Goal: Task Accomplishment & Management: Complete application form

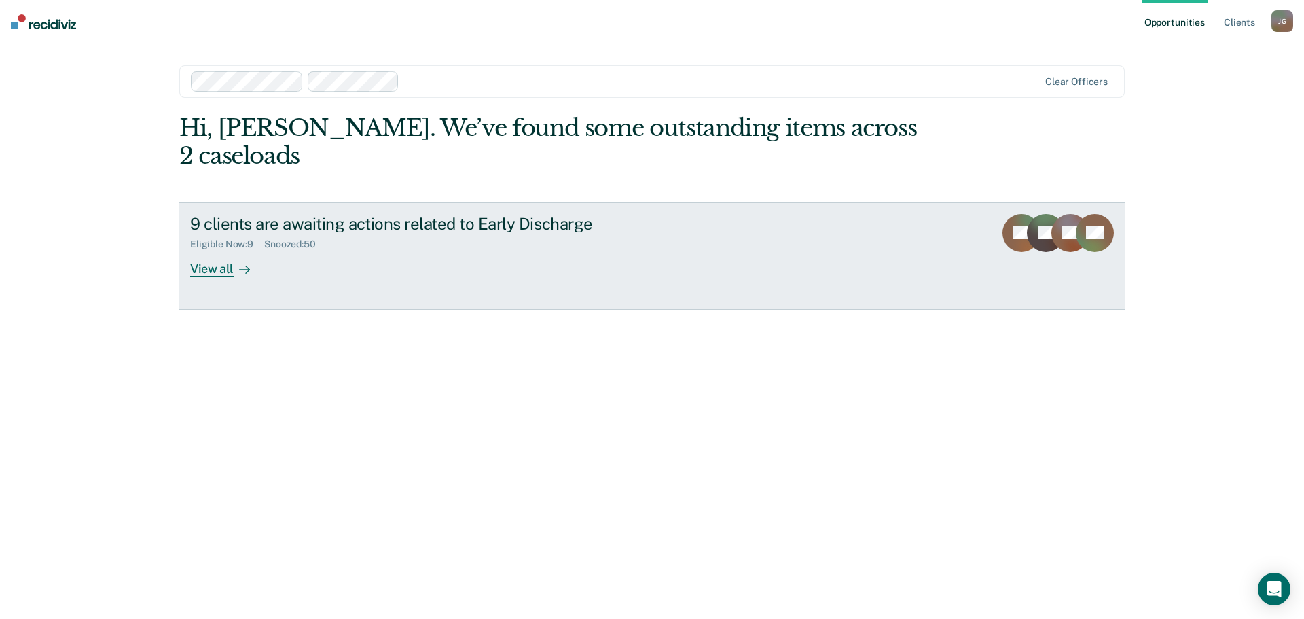
click at [211, 250] on div "View all" at bounding box center [228, 263] width 76 height 26
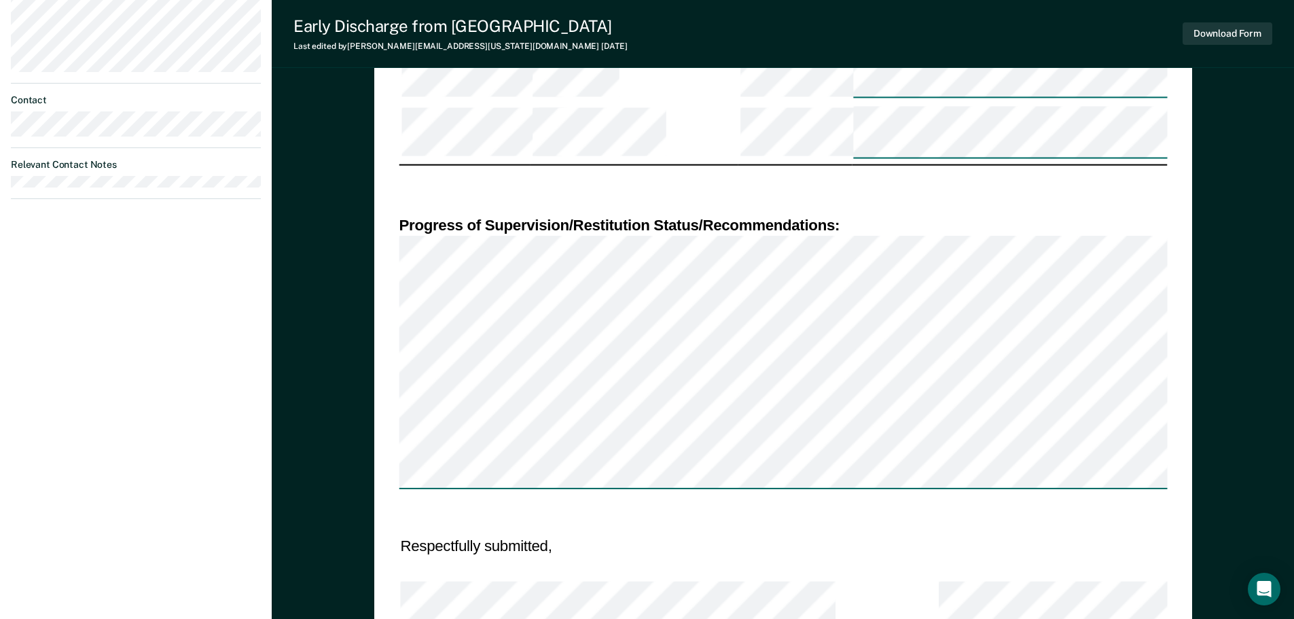
scroll to position [1223, 0]
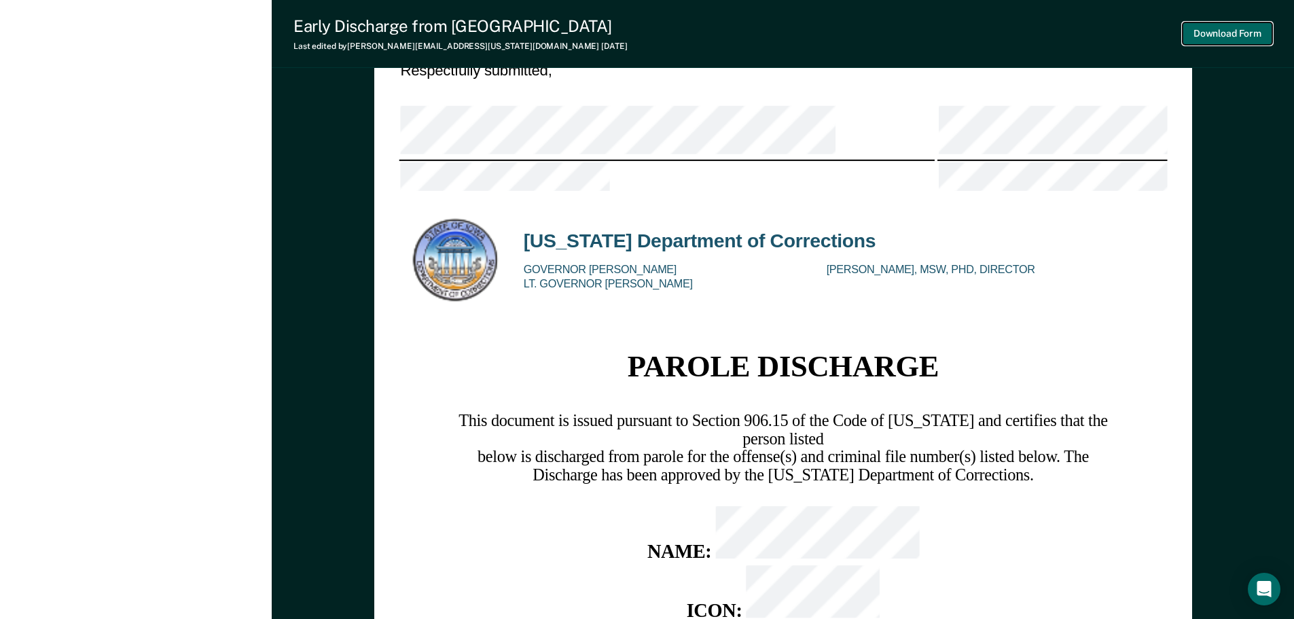
click at [1204, 28] on button "Download Form" at bounding box center [1228, 33] width 90 height 22
type textarea "x"
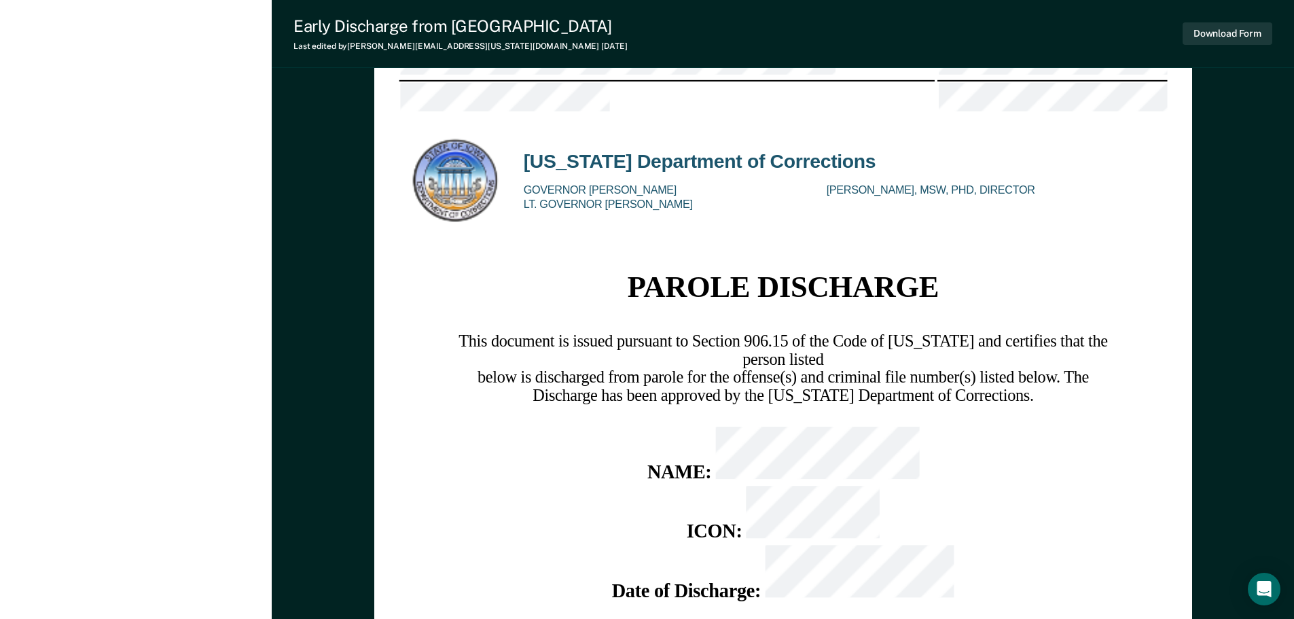
scroll to position [1263, 0]
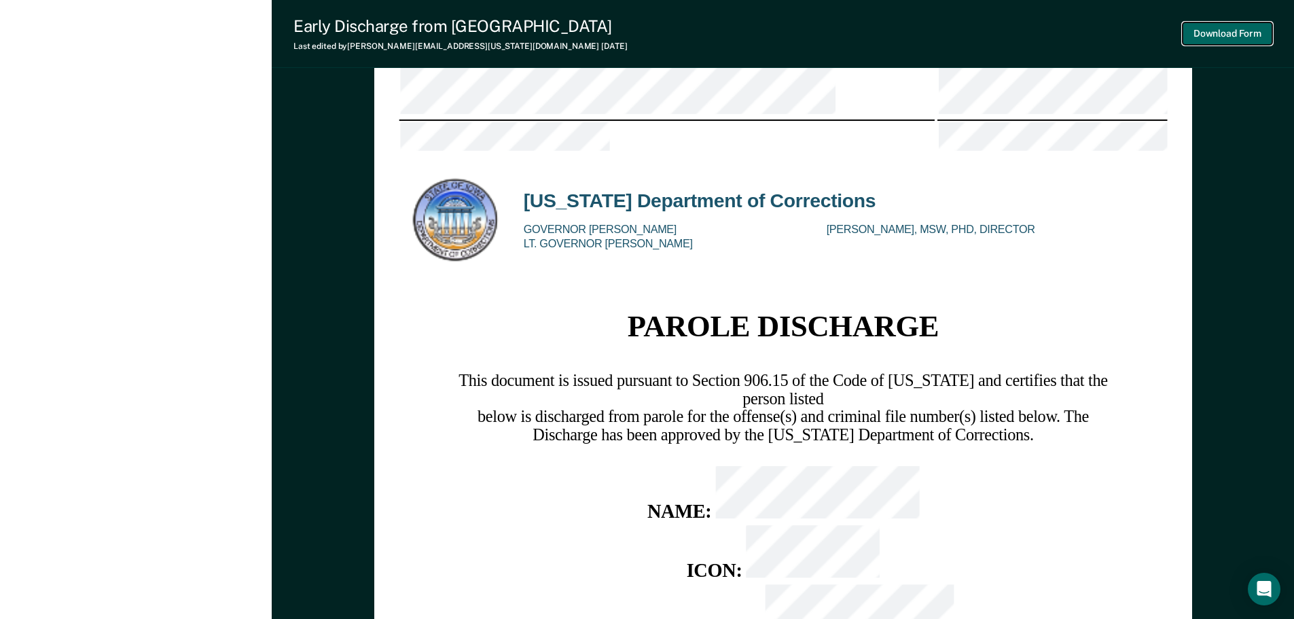
click at [1204, 43] on button "Download Form" at bounding box center [1228, 33] width 90 height 22
click at [1197, 36] on button "Download Form" at bounding box center [1228, 33] width 90 height 22
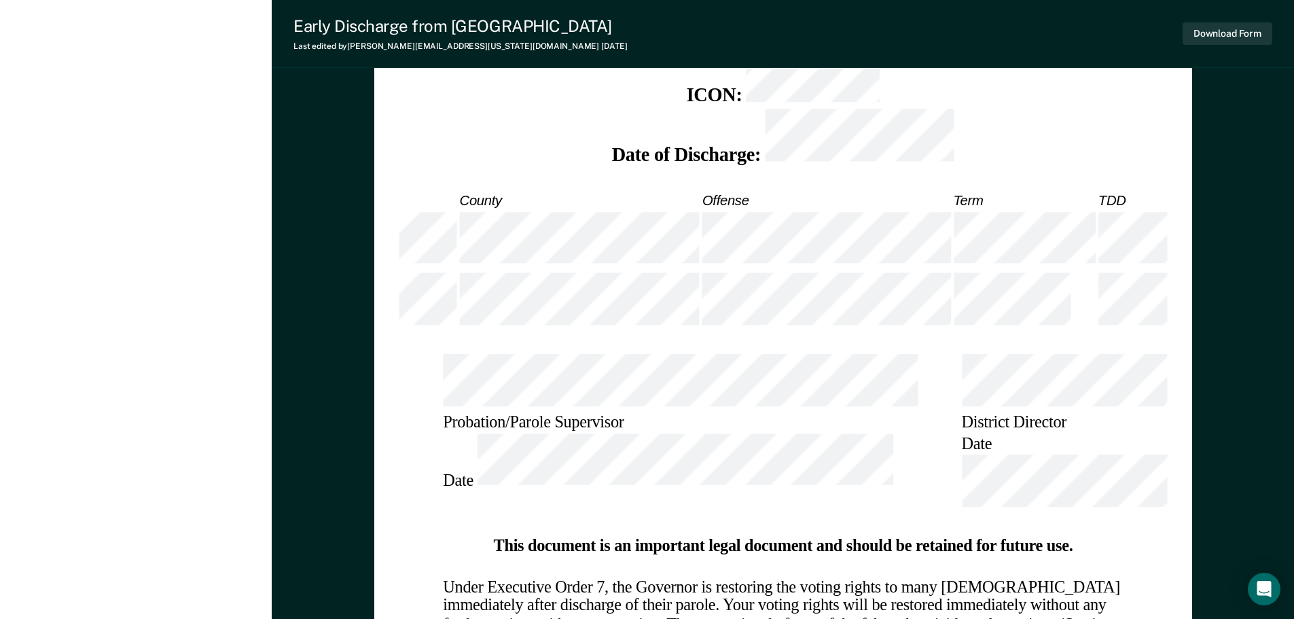
scroll to position [1215, 0]
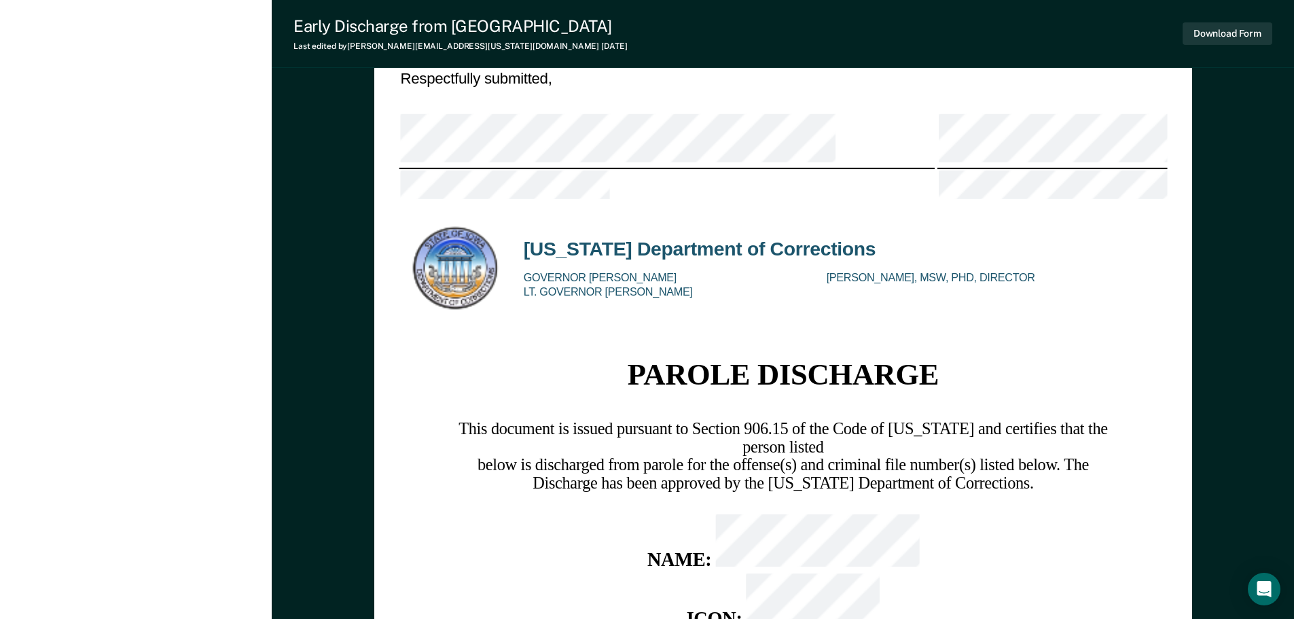
click at [1268, 586] on icon "Open Intercom Messenger" at bounding box center [1264, 589] width 16 height 18
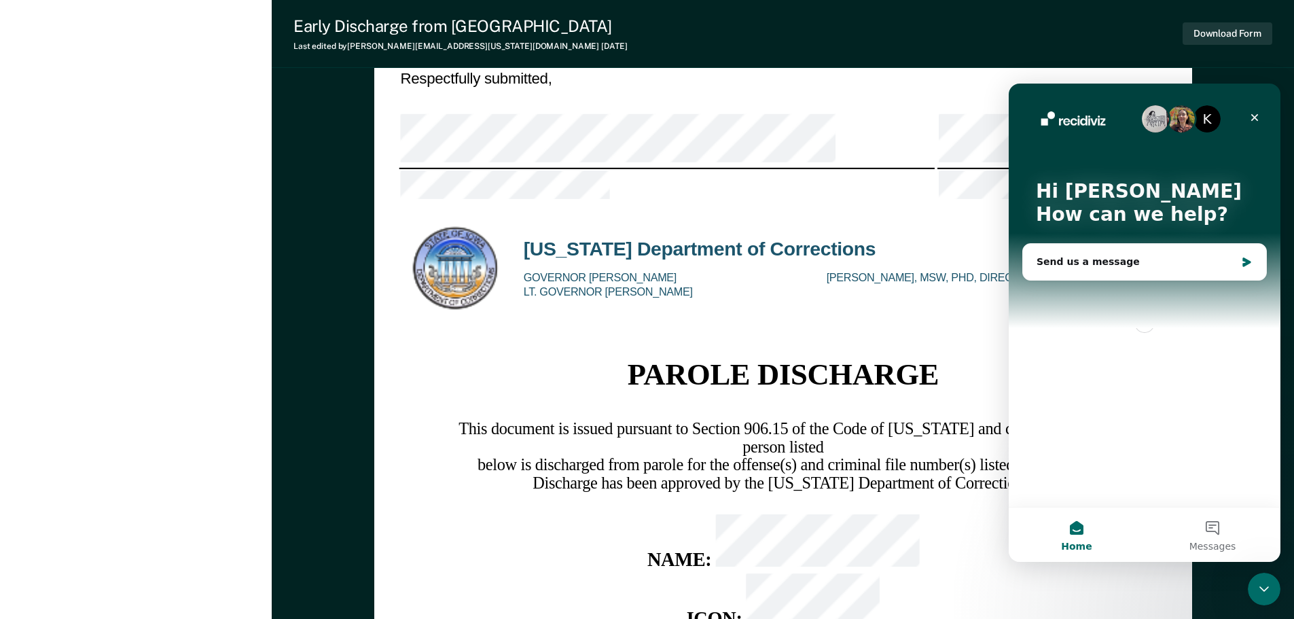
scroll to position [0, 0]
click at [1259, 121] on icon "Close" at bounding box center [1254, 117] width 11 height 11
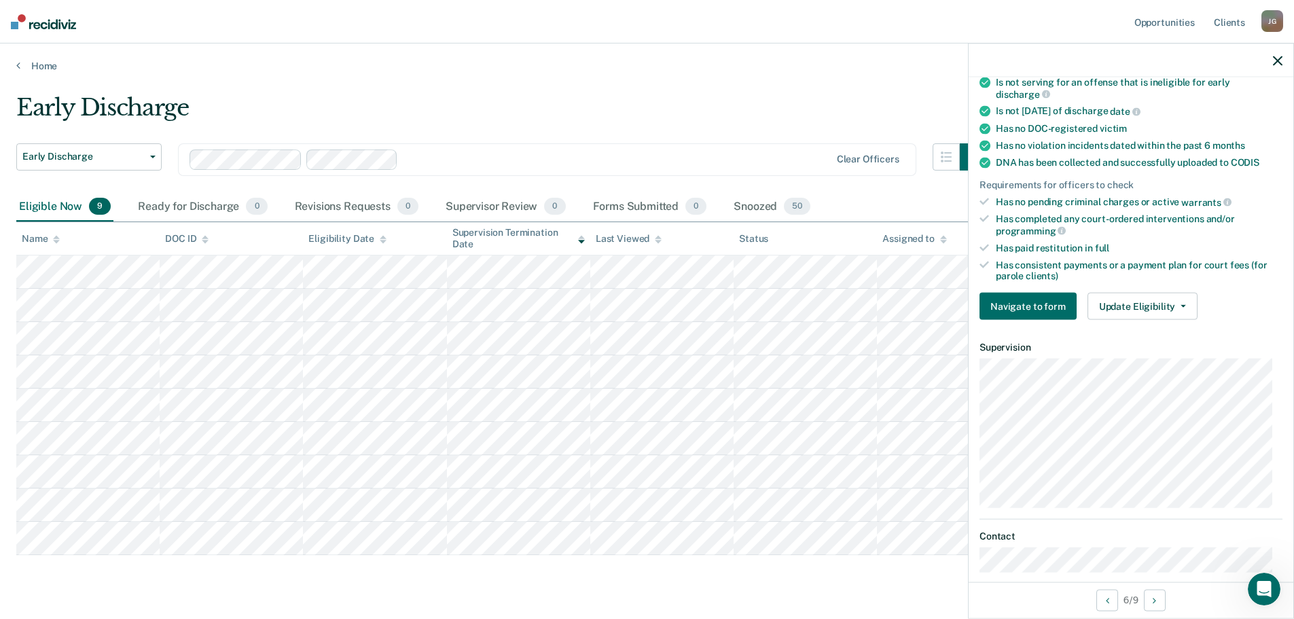
scroll to position [351, 0]
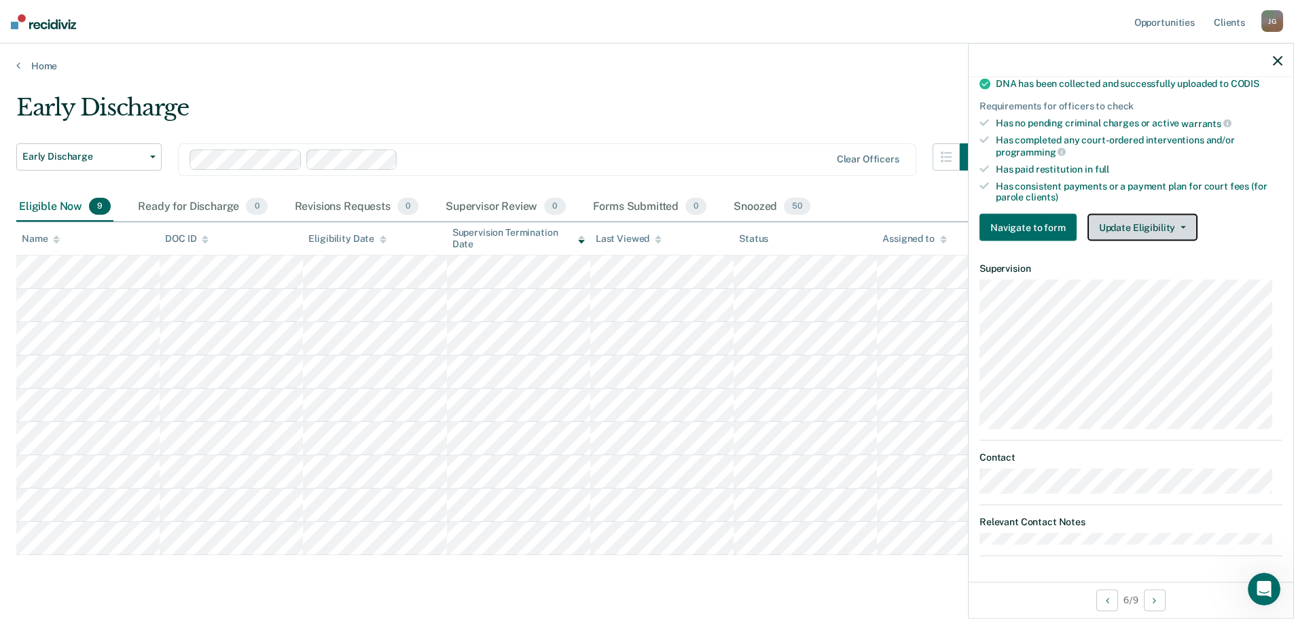
click at [1146, 223] on button "Update Eligibility" at bounding box center [1143, 227] width 110 height 27
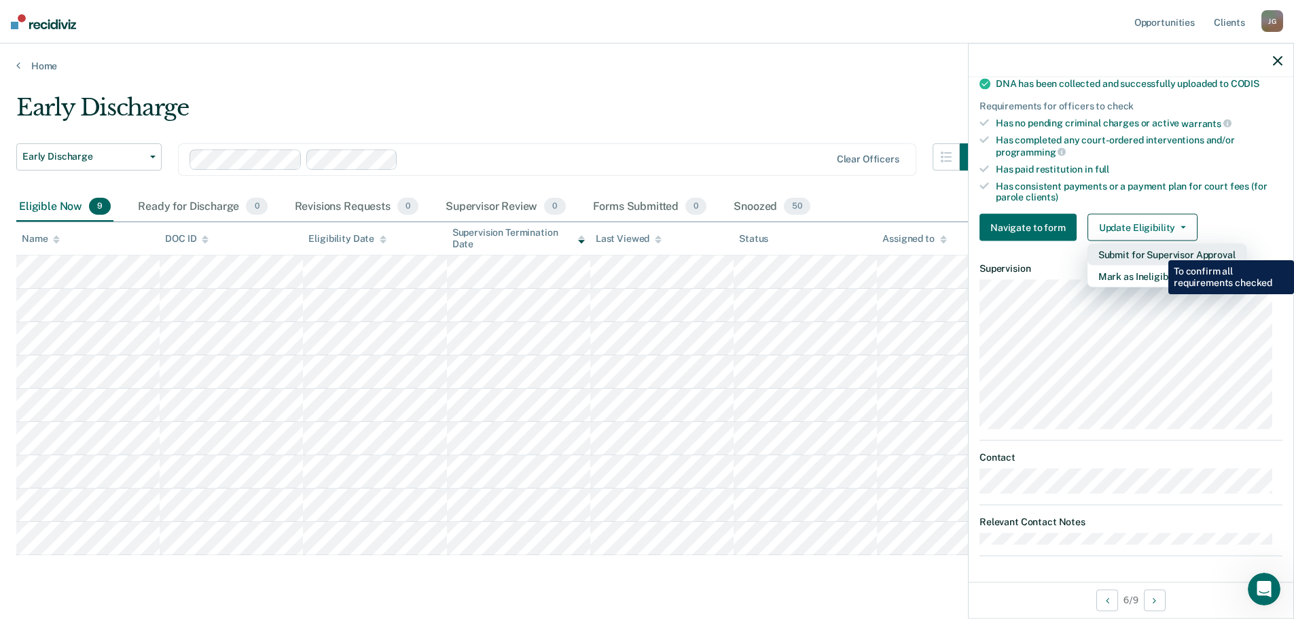
click at [1158, 250] on button "Submit for Supervisor Approval" at bounding box center [1167, 255] width 159 height 22
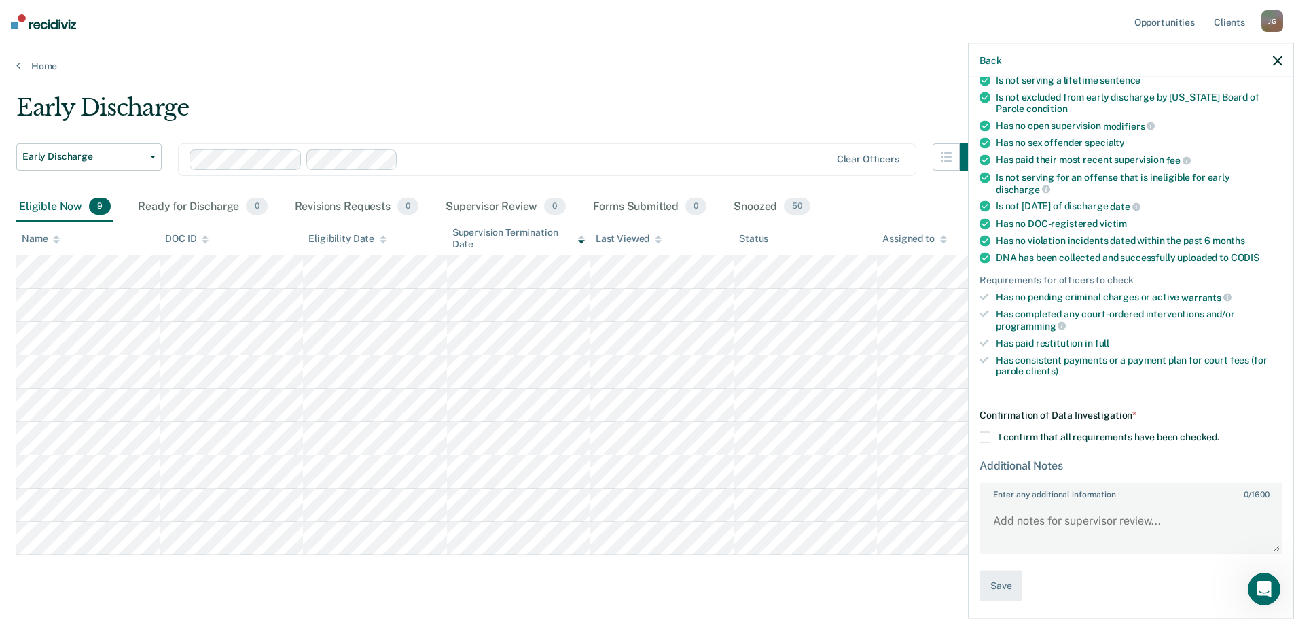
click at [985, 434] on span at bounding box center [985, 436] width 11 height 11
click at [1219, 431] on input "I confirm that all requirements have been checked." at bounding box center [1219, 431] width 0 height 0
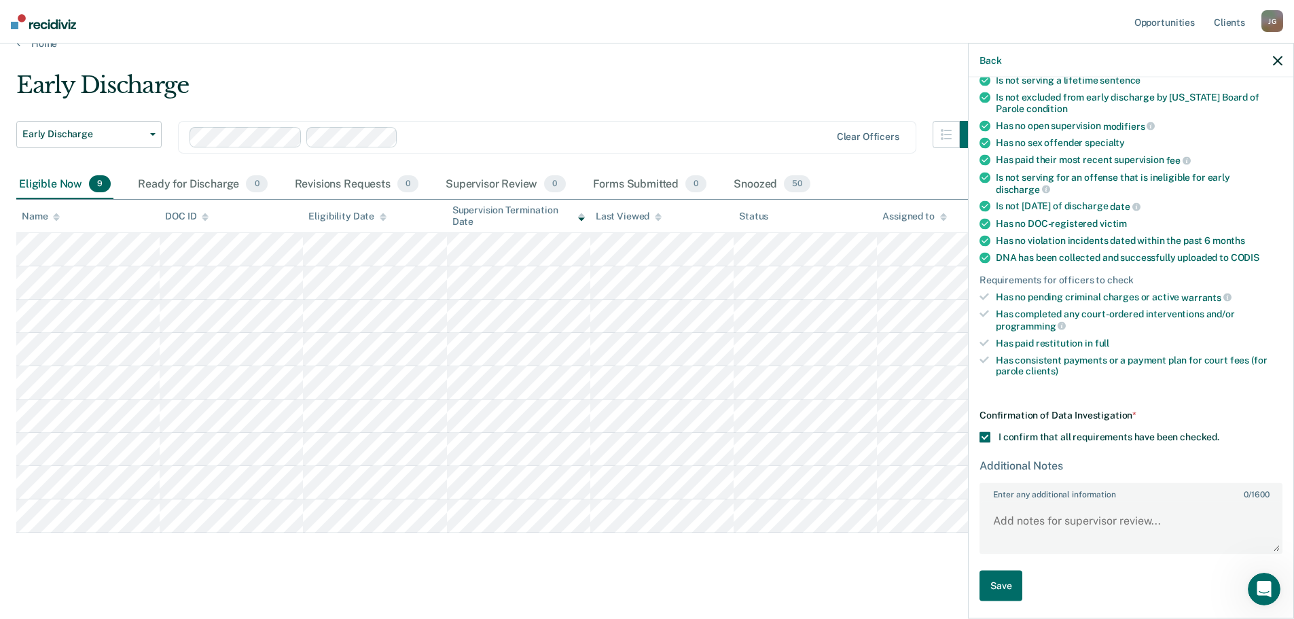
scroll to position [34, 0]
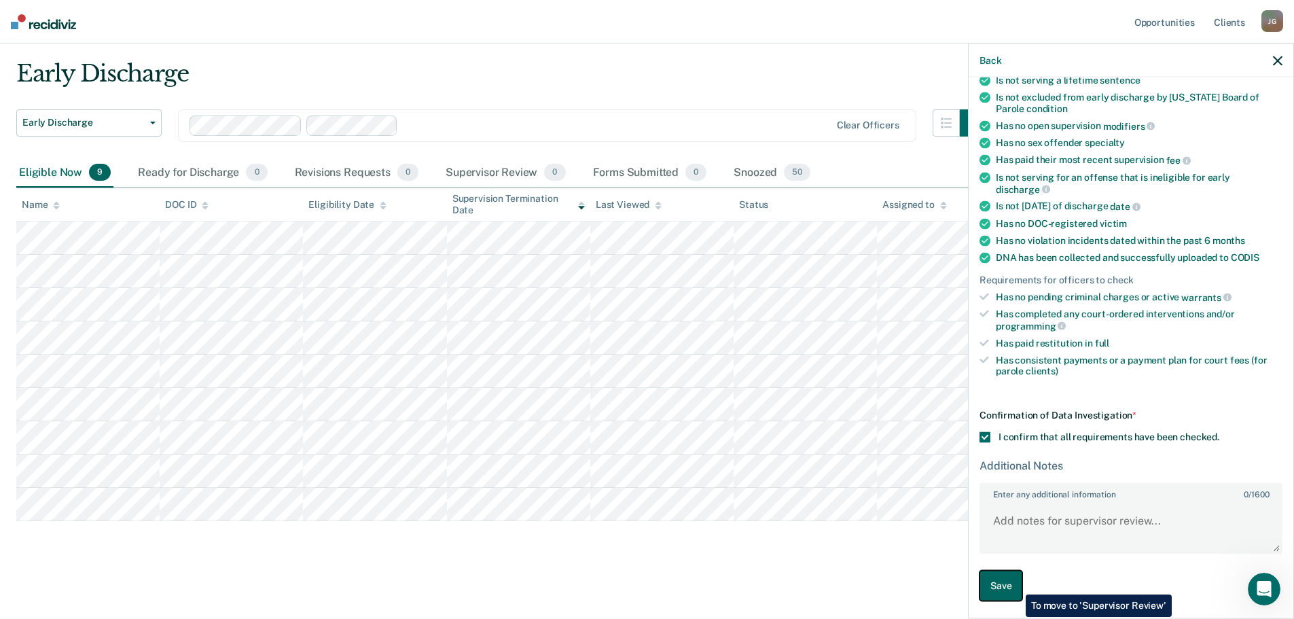
click at [1016, 584] on button "Save" at bounding box center [1001, 585] width 43 height 31
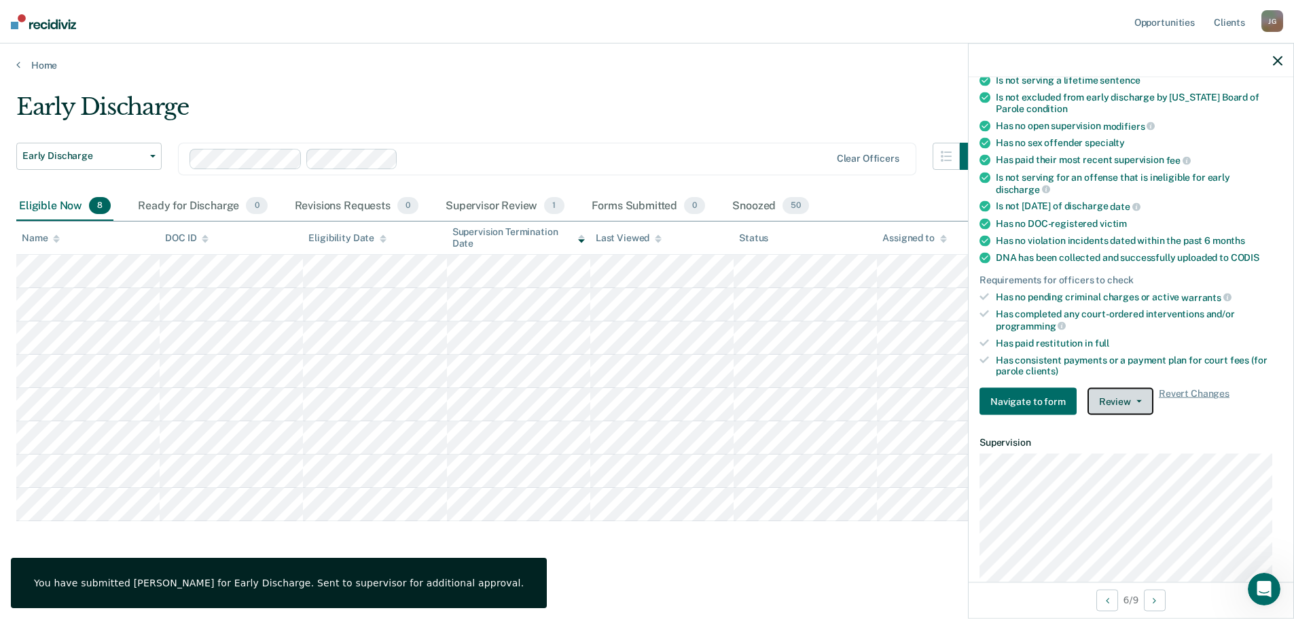
click at [1145, 400] on button "Review" at bounding box center [1121, 401] width 66 height 27
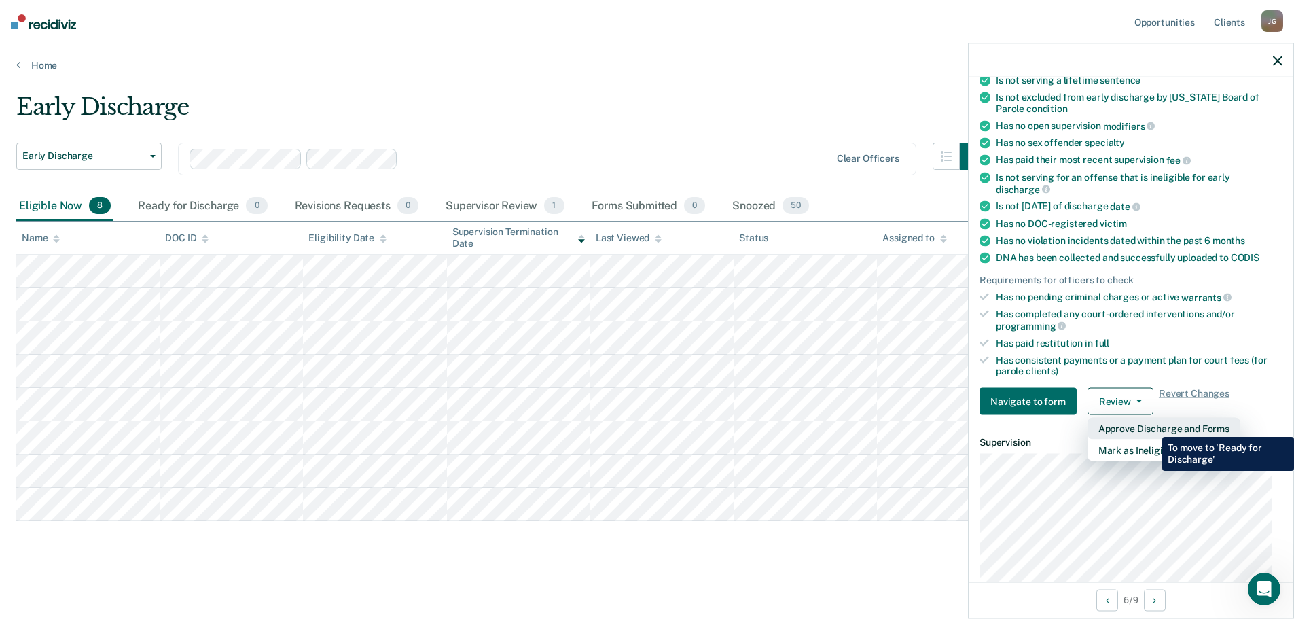
click at [1152, 427] on button "Approve Discharge and Forms" at bounding box center [1164, 429] width 153 height 22
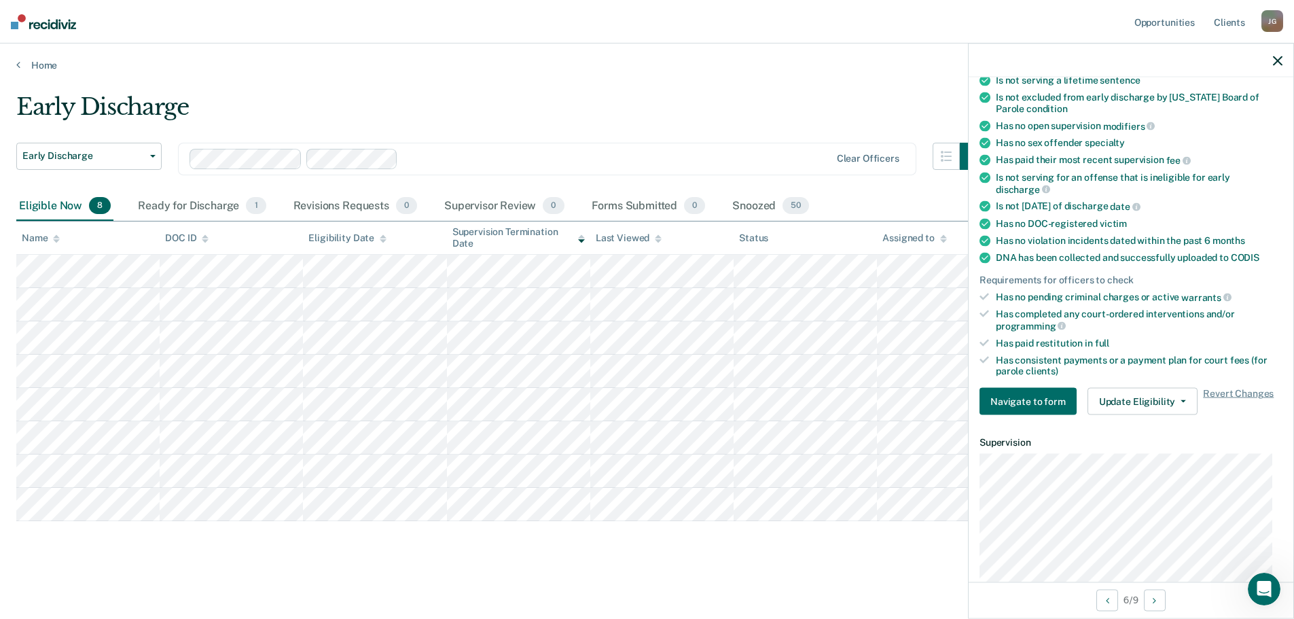
click at [845, 545] on div "Early Discharge Early Discharge Early Discharge Clear officers Eligible Now 8 R…" at bounding box center [646, 326] width 1261 height 467
click at [1278, 59] on icon "button" at bounding box center [1278, 61] width 10 height 10
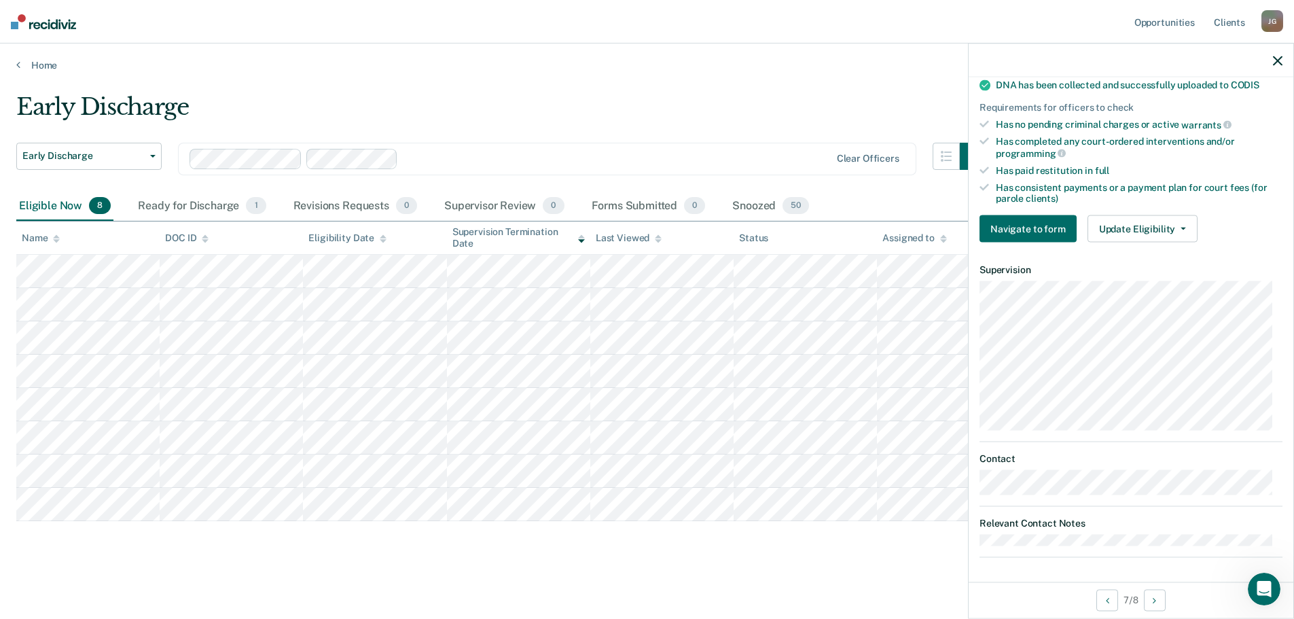
scroll to position [351, 0]
